Goal: Navigation & Orientation: Find specific page/section

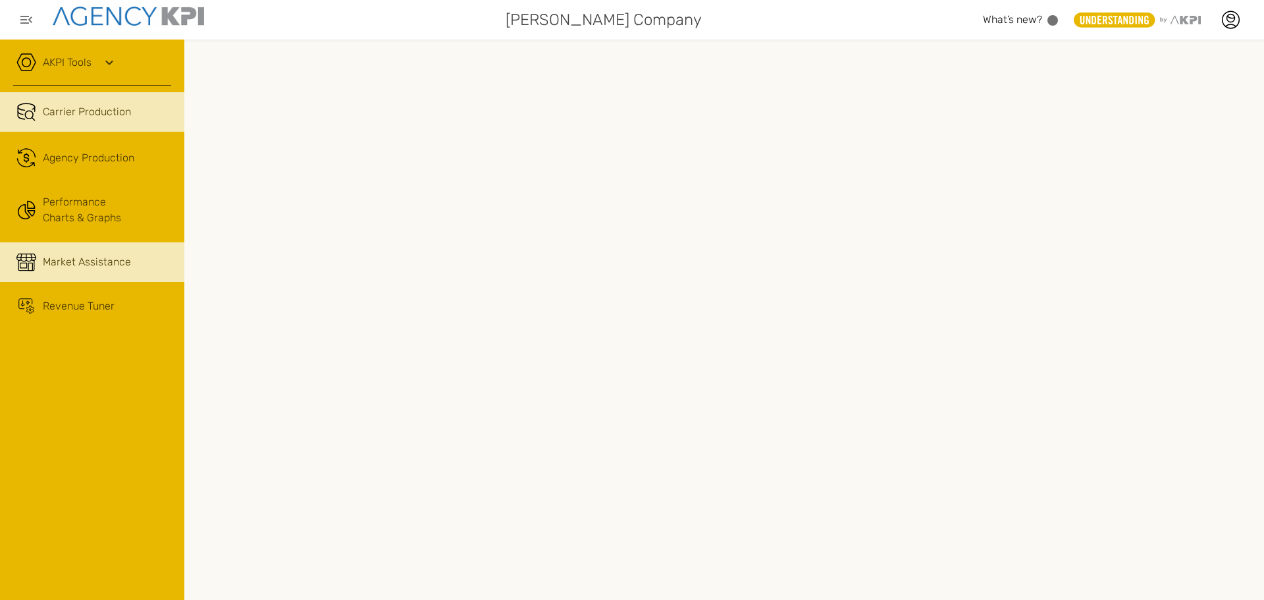
click at [110, 254] on span "Market Assistance" at bounding box center [87, 262] width 88 height 16
click at [84, 112] on span "Carrier Production" at bounding box center [87, 112] width 88 height 16
click at [112, 260] on span "Market Assistance" at bounding box center [87, 262] width 88 height 16
click at [100, 255] on span "Market Assistance" at bounding box center [87, 262] width 88 height 16
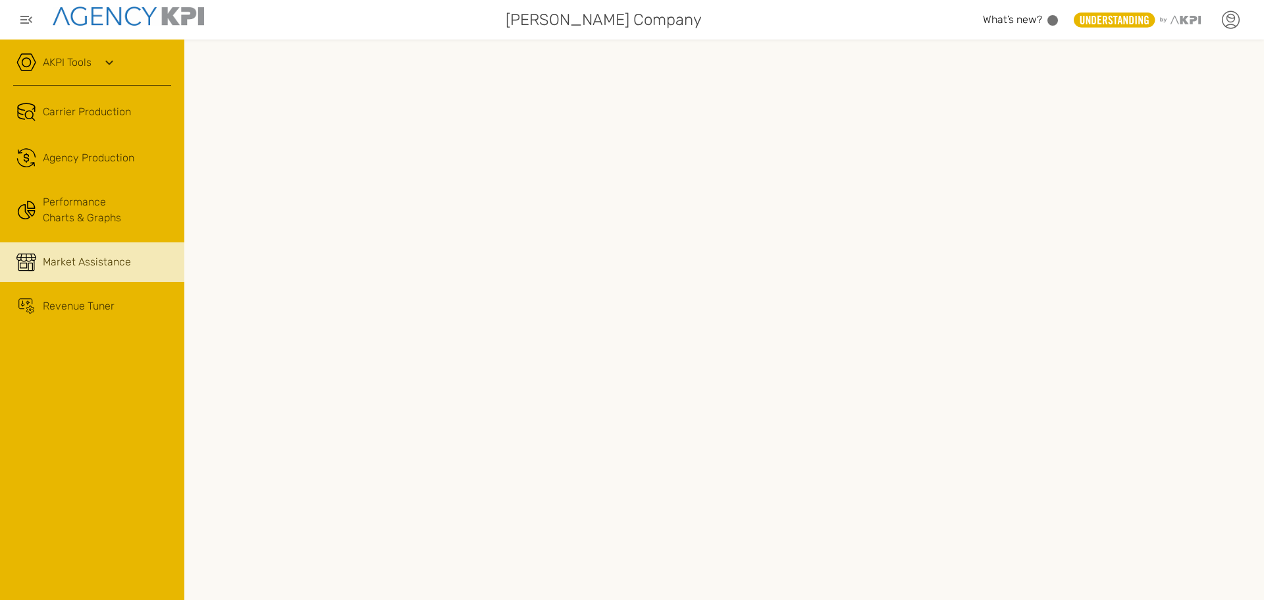
click at [1238, 20] on icon at bounding box center [1231, 20] width 20 height 20
click at [1124, 138] on link "Log Out" at bounding box center [1135, 133] width 32 height 11
